Goal: Information Seeking & Learning: Learn about a topic

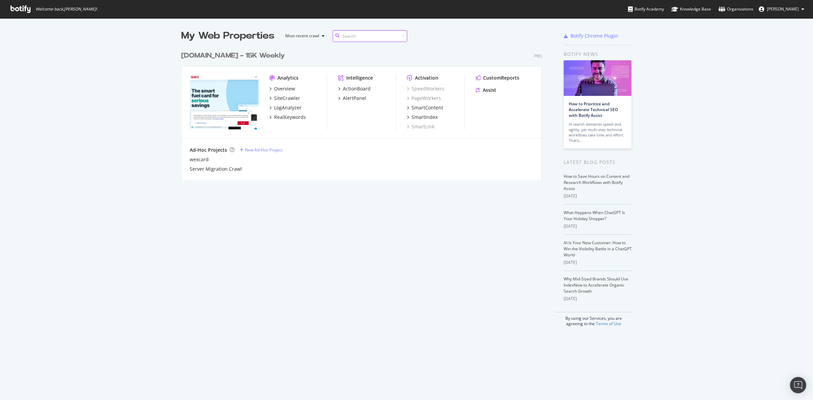
scroll to position [131, 360]
click at [290, 88] on div "Overview" at bounding box center [284, 88] width 21 height 7
